Goal: Find specific page/section: Find specific page/section

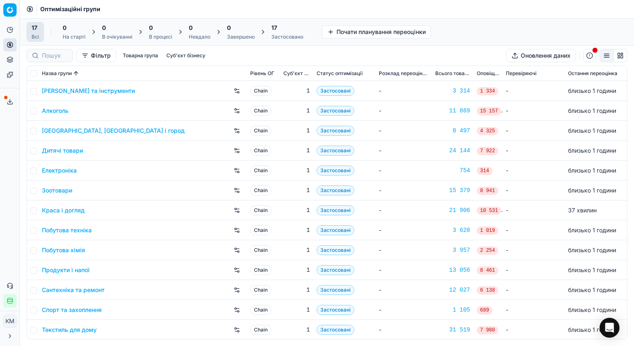
click at [79, 272] on link "Продукти і напої" at bounding box center [66, 270] width 48 height 8
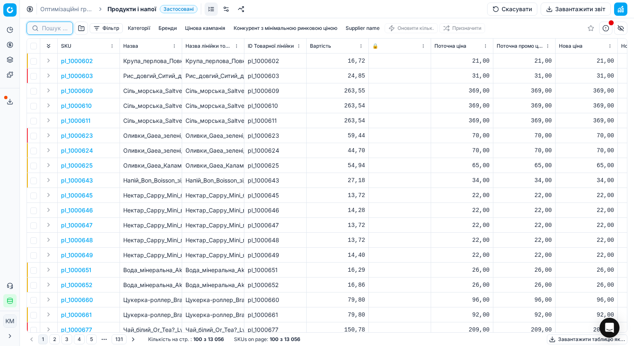
click at [54, 26] on input at bounding box center [55, 28] width 26 height 8
paste input "1358725"
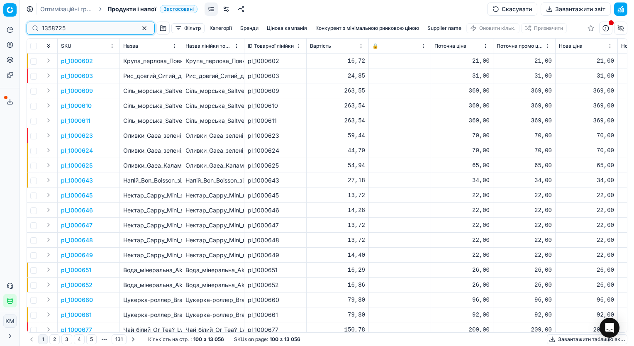
type input "1358725"
